Goal: Navigation & Orientation: Find specific page/section

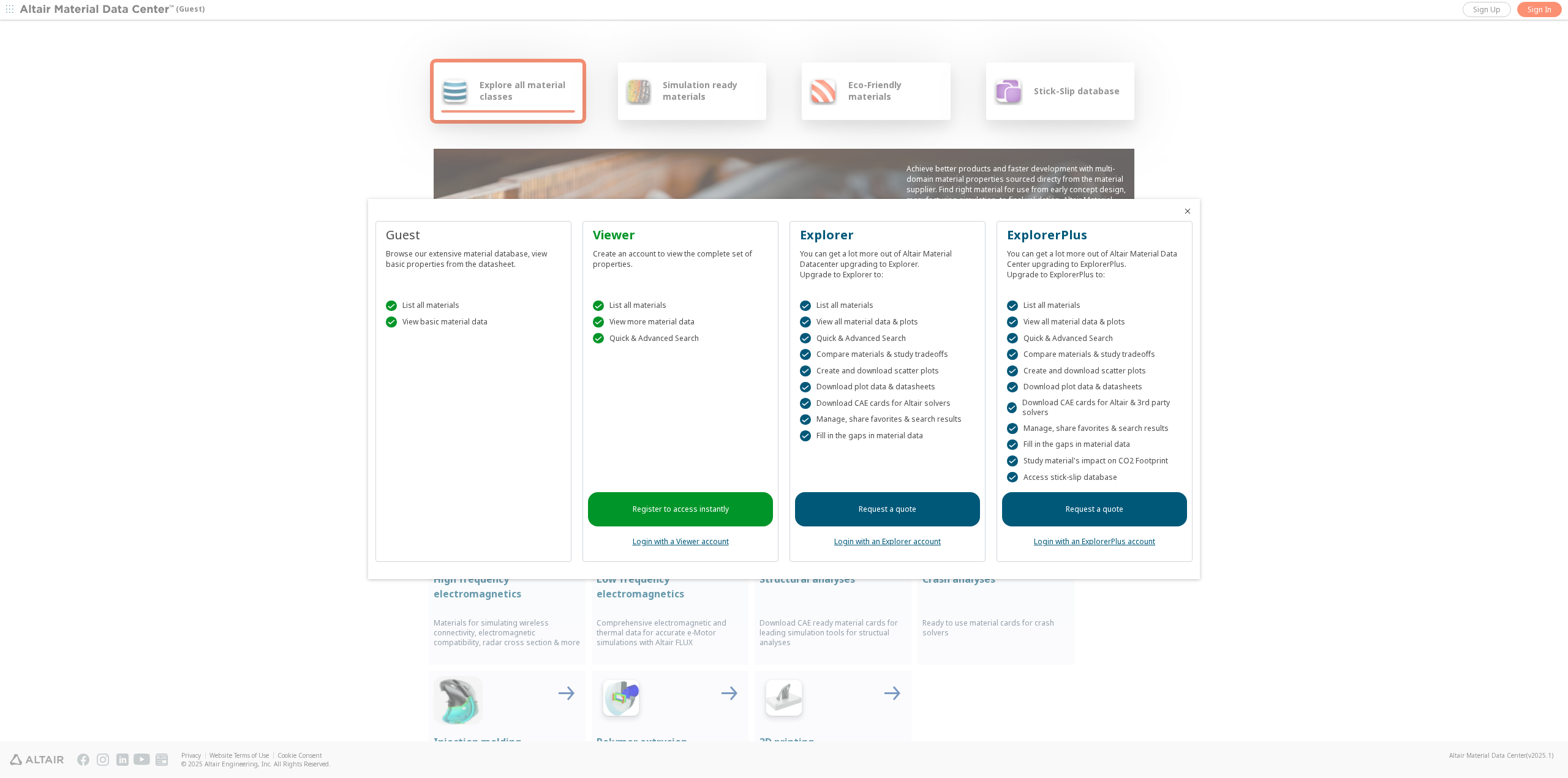
click at [679, 543] on link "Login with a Viewer account" at bounding box center [680, 541] width 96 height 10
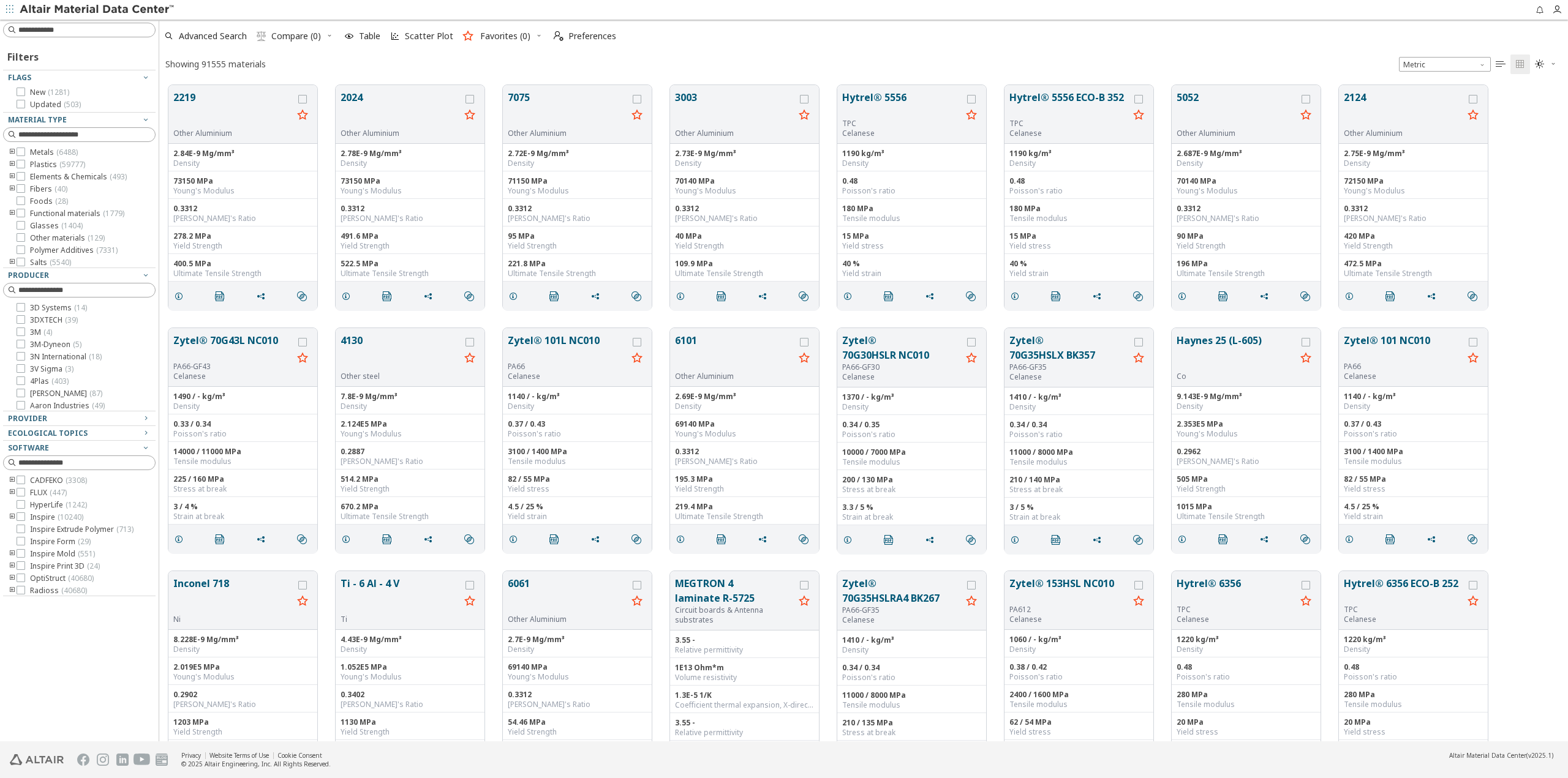
click at [10, 188] on icon "toogle group" at bounding box center [12, 189] width 9 height 10
click at [10, 198] on icon "toogle group" at bounding box center [12, 199] width 9 height 10
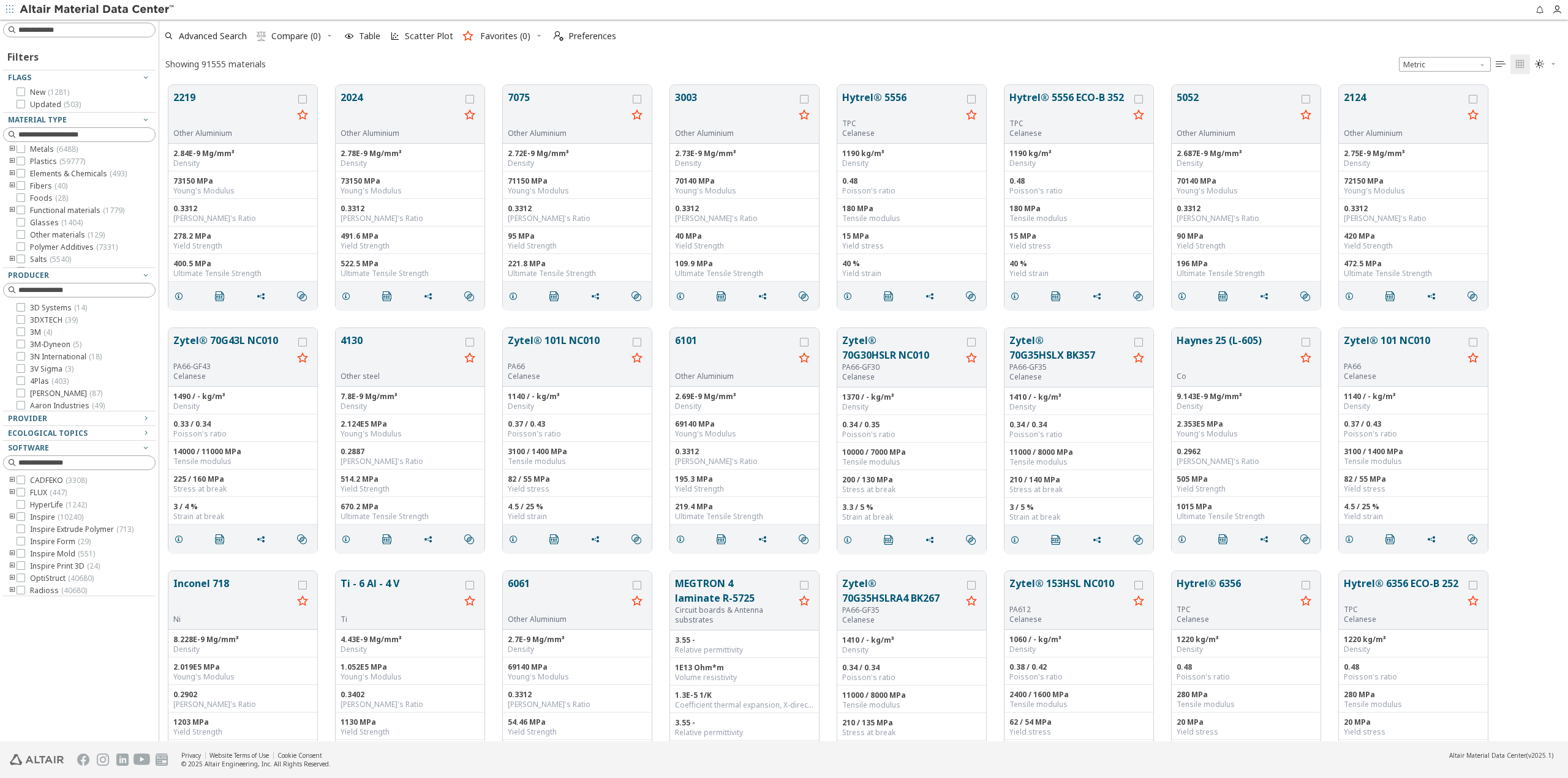
scroll to position [0, 0]
click at [11, 211] on icon "toogle group" at bounding box center [12, 213] width 9 height 10
click at [10, 189] on icon "toogle group" at bounding box center [12, 189] width 9 height 10
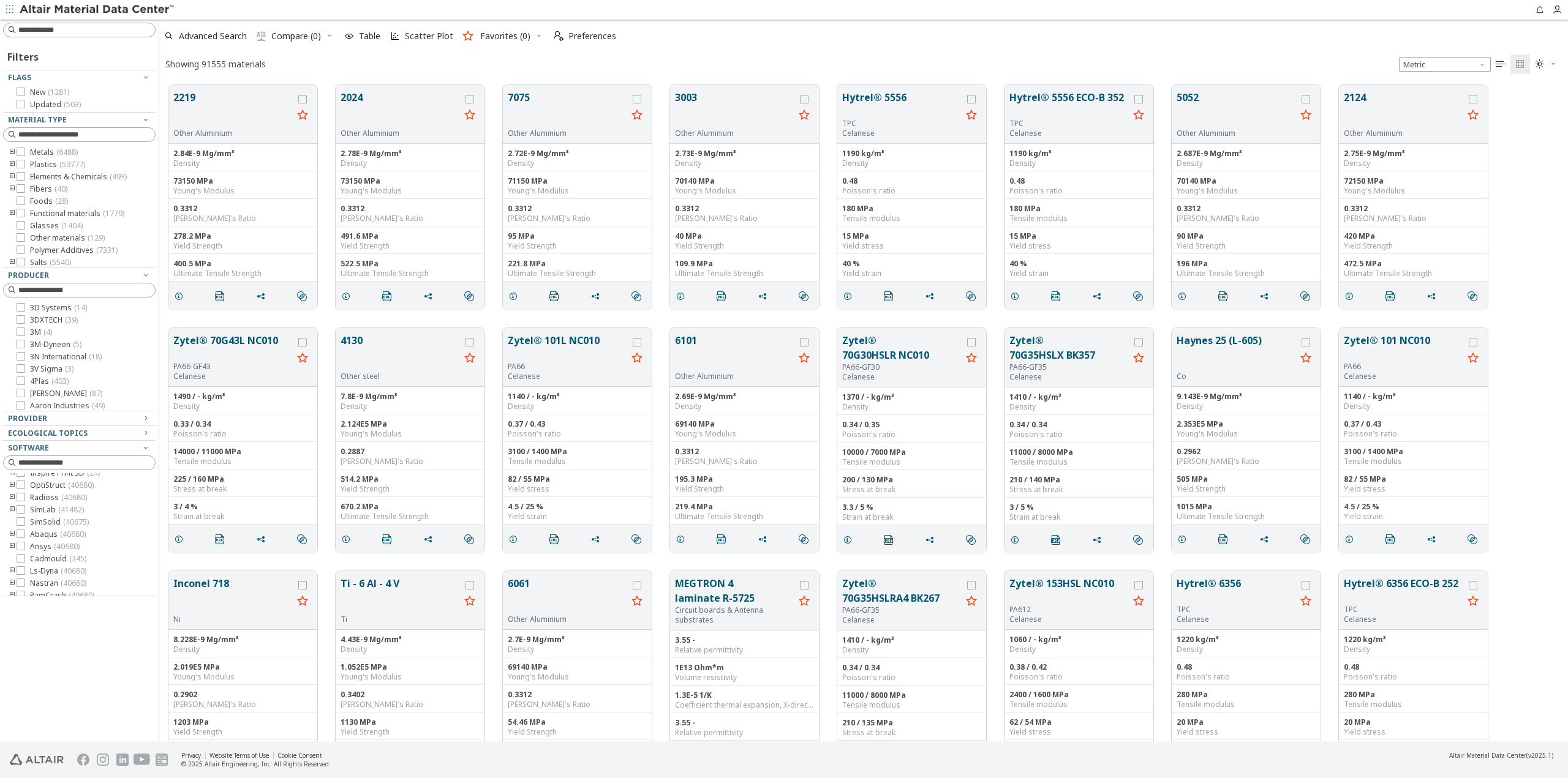
scroll to position [100, 0]
click at [147, 418] on icon "button" at bounding box center [146, 418] width 10 height 10
click at [147, 433] on icon "button" at bounding box center [146, 433] width 10 height 10
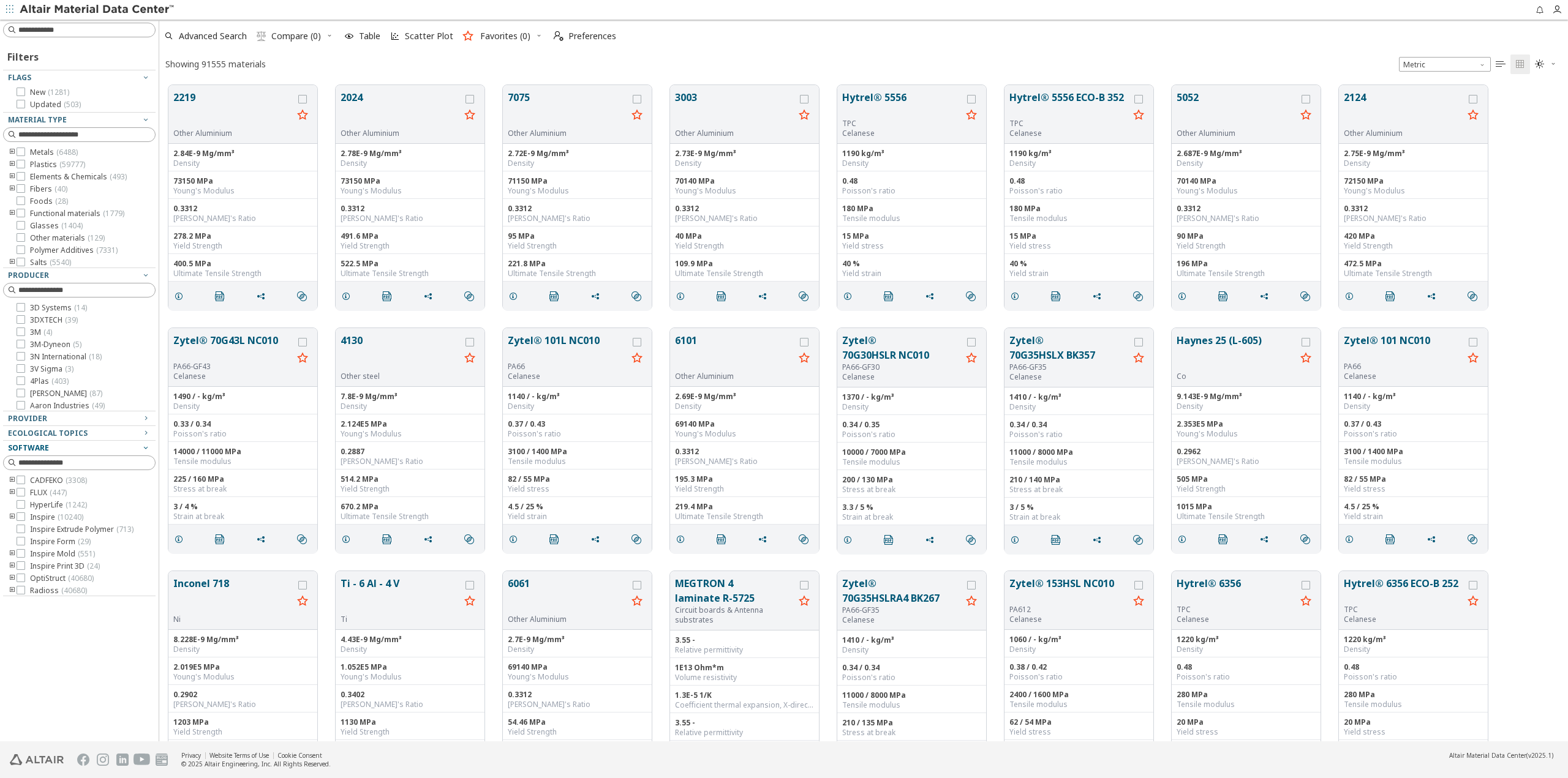
click at [146, 444] on icon "button" at bounding box center [146, 448] width 10 height 10
click at [146, 274] on icon "button" at bounding box center [146, 275] width 10 height 10
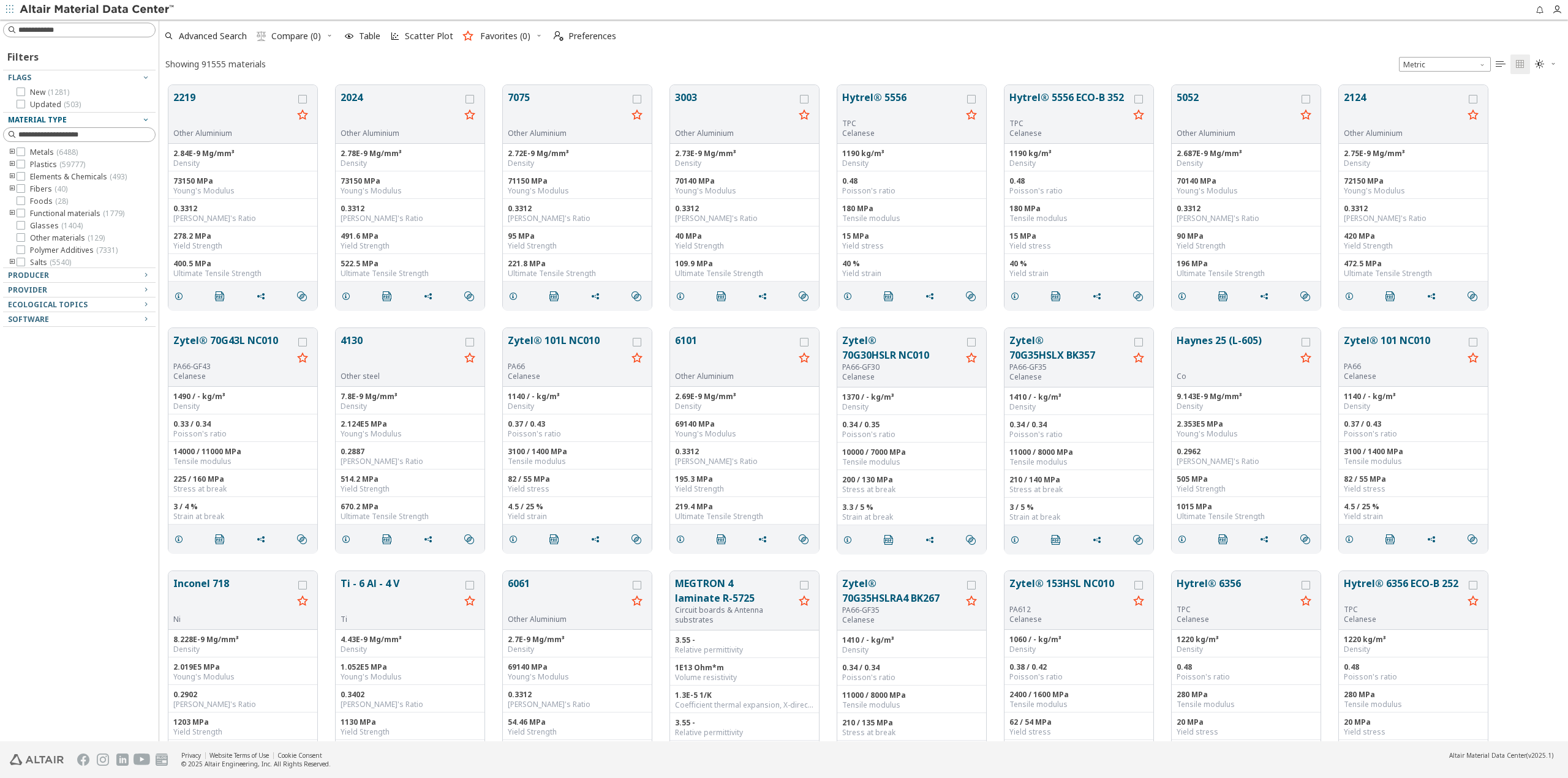
click at [147, 118] on icon "button" at bounding box center [146, 119] width 10 height 10
click at [147, 78] on icon "button" at bounding box center [146, 77] width 10 height 10
click at [144, 120] on icon "button" at bounding box center [146, 119] width 10 height 10
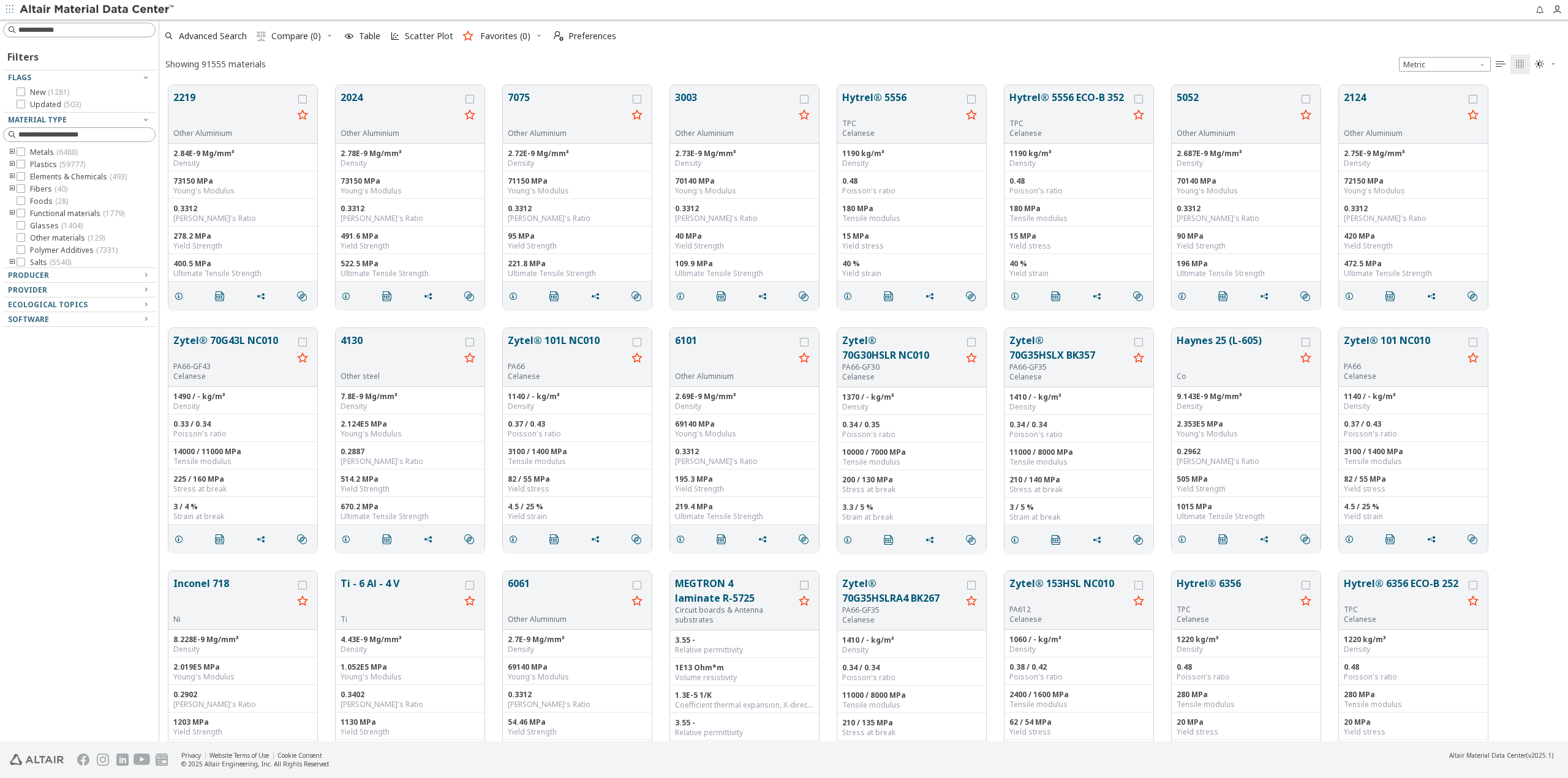
click at [10, 176] on icon "toogle group" at bounding box center [12, 177] width 9 height 10
click at [10, 189] on icon "toogle group" at bounding box center [12, 189] width 9 height 10
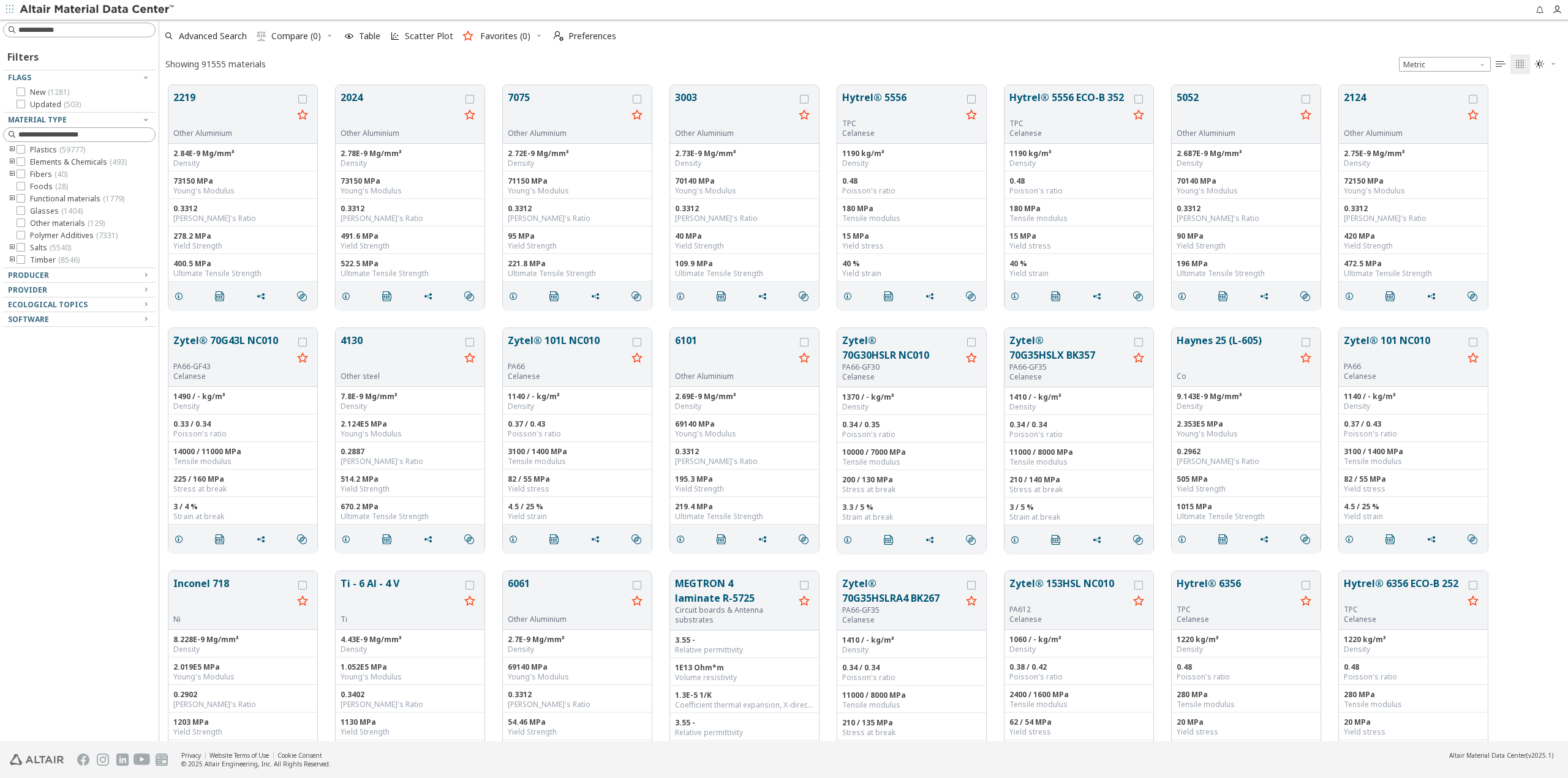
click at [8, 199] on icon "toogle group" at bounding box center [12, 199] width 9 height 10
click at [10, 199] on icon "toogle group" at bounding box center [12, 199] width 9 height 10
click at [88, 318] on div "Software" at bounding box center [74, 320] width 133 height 10
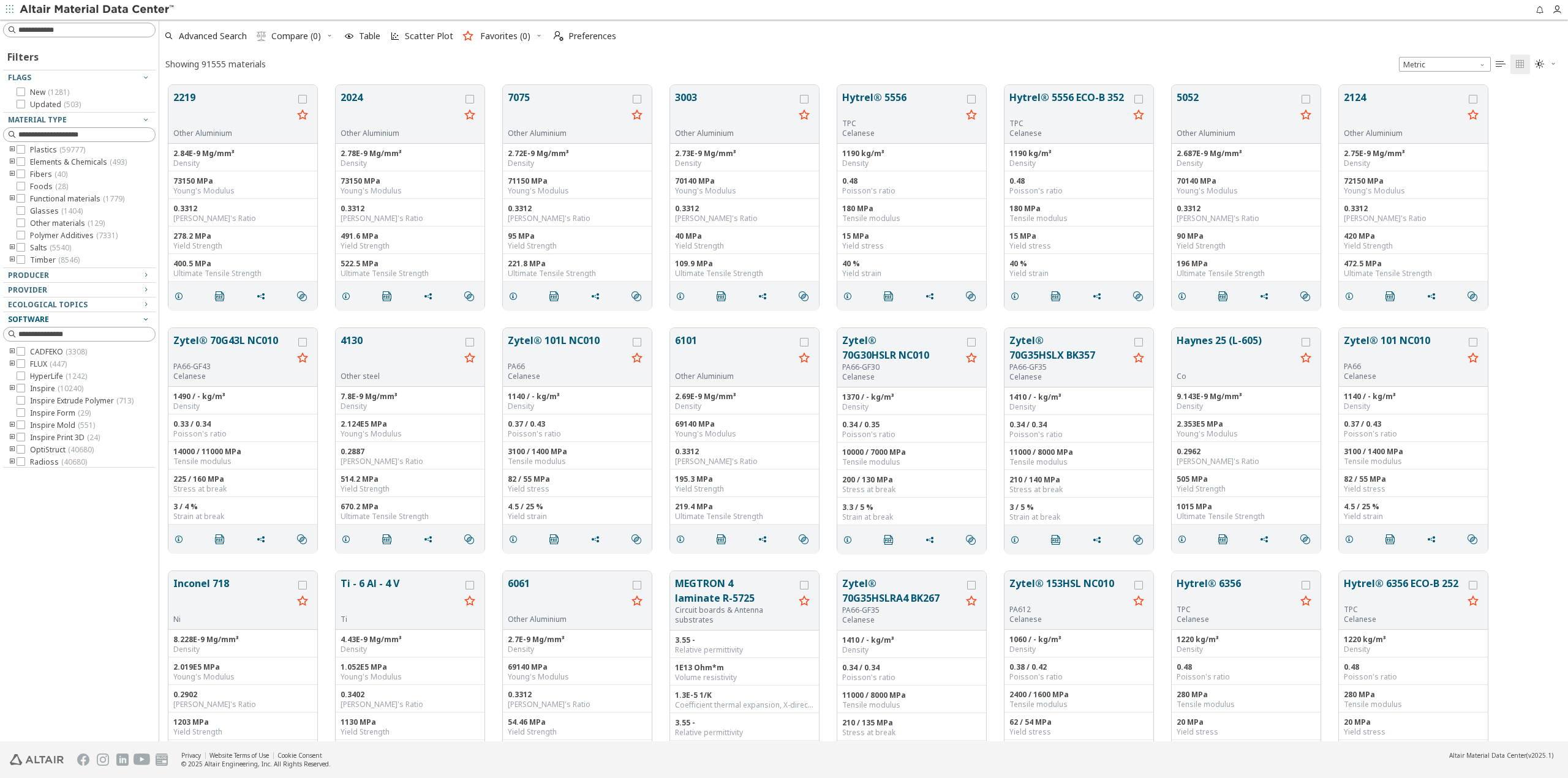
click at [86, 320] on div "Software" at bounding box center [74, 320] width 133 height 10
click at [67, 403] on div "Filters Flags New ( 1281 ) Updated ( 503 ) Material Type Metals ( 6488 ) Plasti…" at bounding box center [79, 380] width 158 height 722
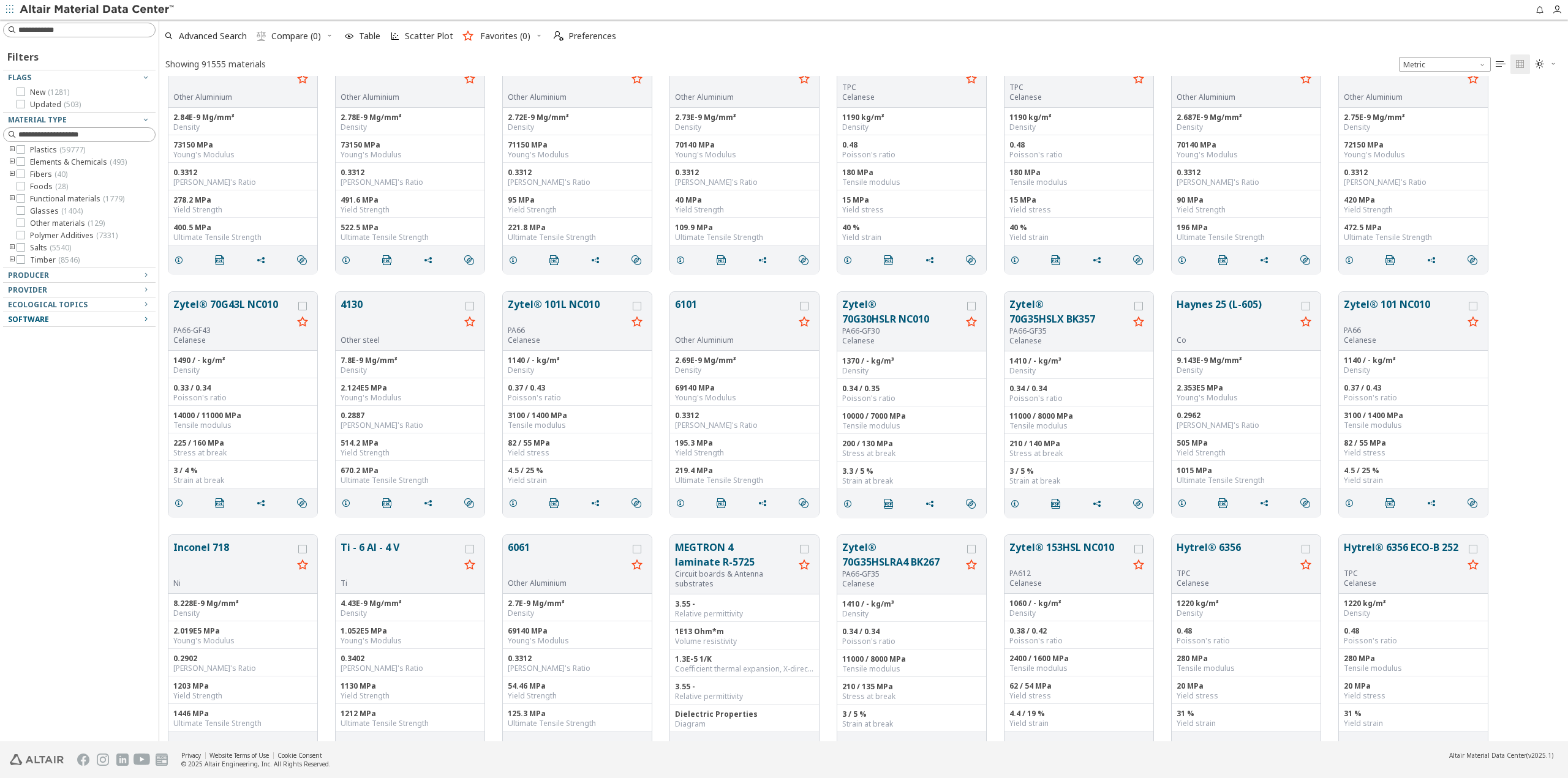
scroll to position [0, 0]
